Goal: Check status

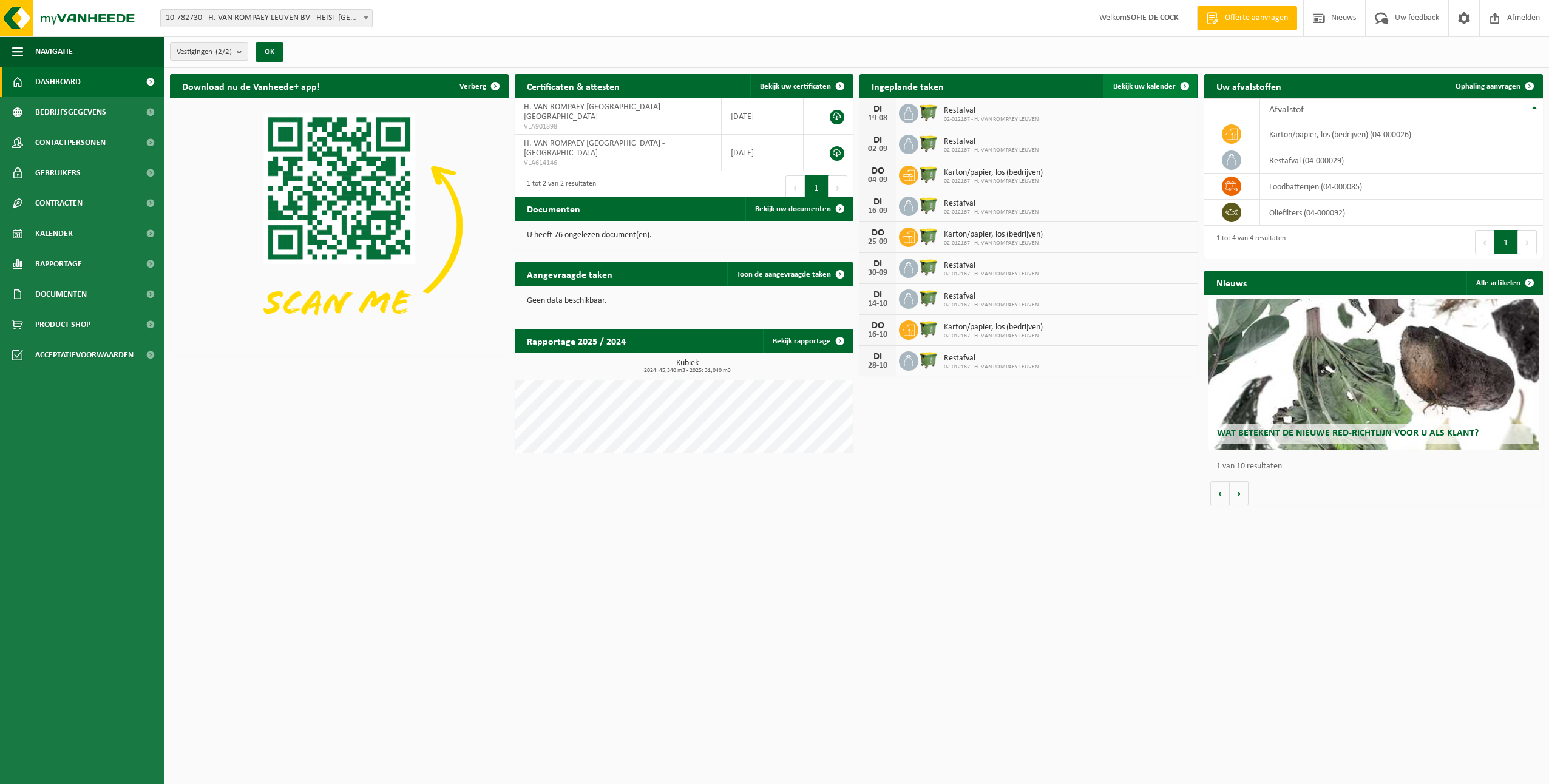
click at [753, 83] on span "Bekijk uw kalender" at bounding box center [1144, 87] width 62 height 8
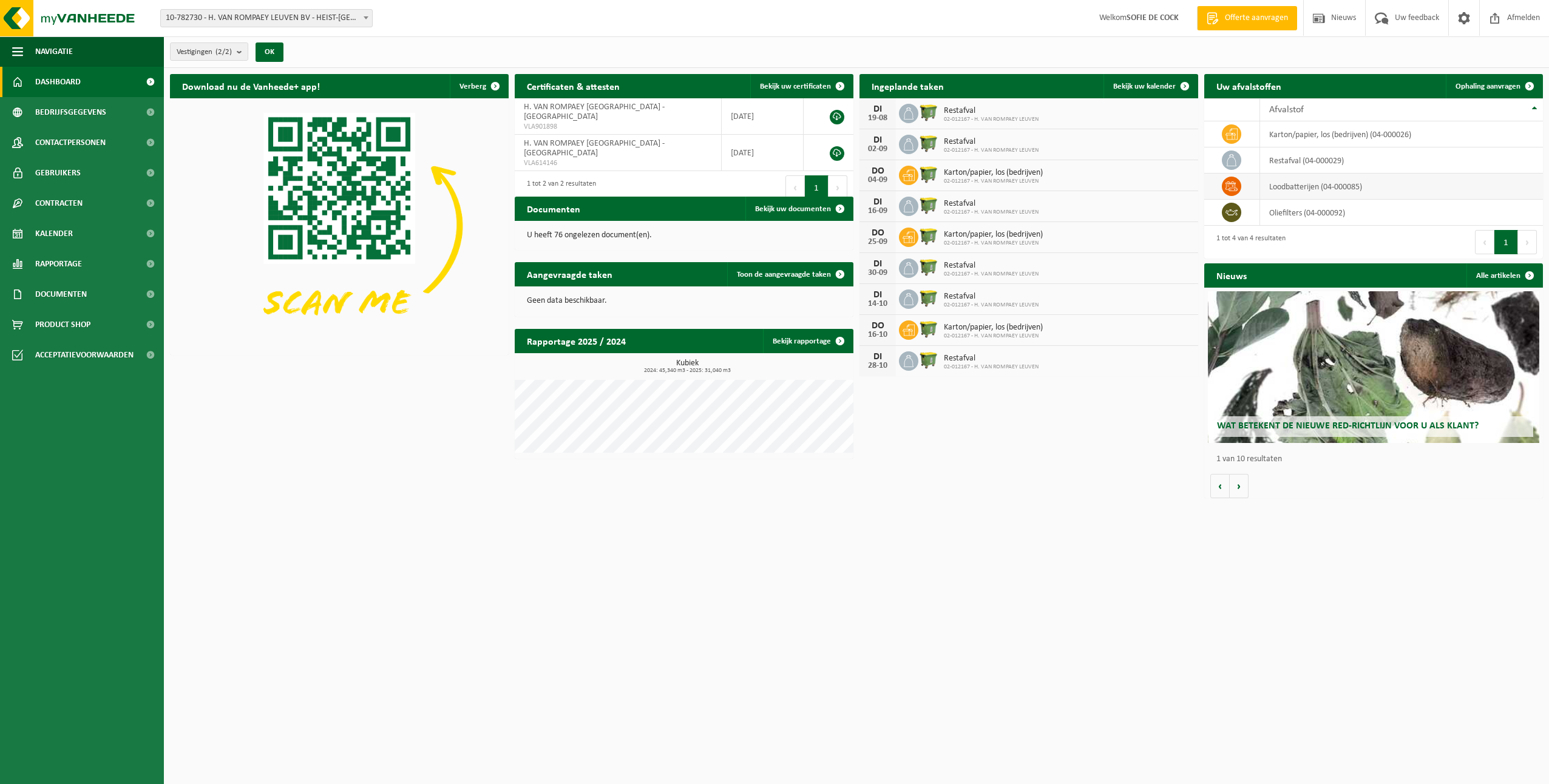
click at [1283, 190] on td "loodbatterijen (04-000085)" at bounding box center [1401, 186] width 283 height 26
